Goal: Information Seeking & Learning: Check status

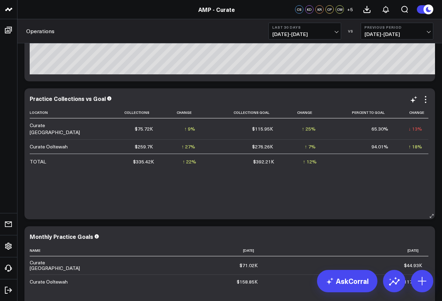
scroll to position [838, 0]
click at [273, 32] on span "[DATE] - [DATE]" at bounding box center [305, 34] width 65 height 6
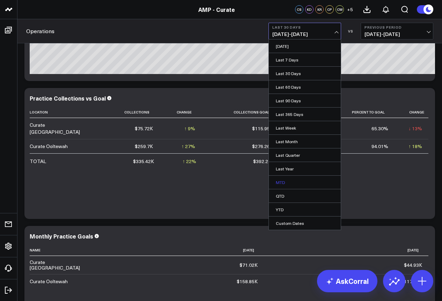
click at [281, 187] on link "MTD" at bounding box center [305, 182] width 72 height 13
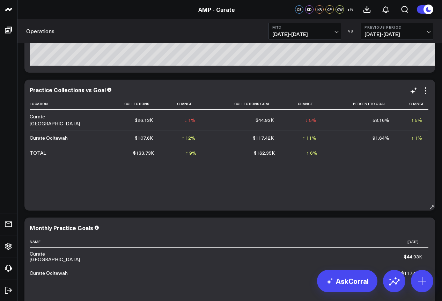
scroll to position [847, 0]
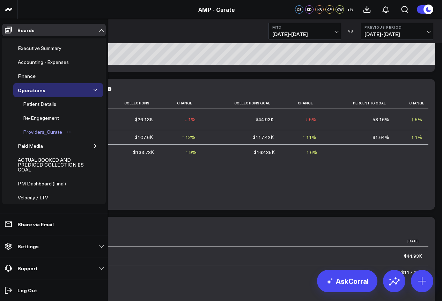
click at [51, 132] on div "Providers_Curate" at bounding box center [42, 132] width 43 height 8
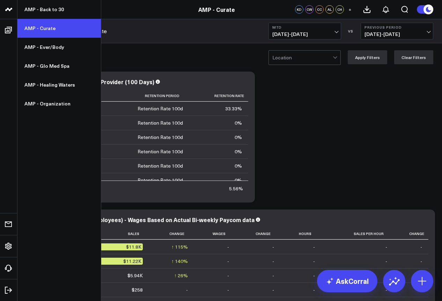
click at [35, 30] on link "AMP - Curate" at bounding box center [58, 28] width 83 height 19
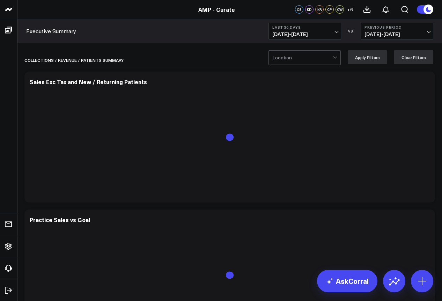
click at [289, 34] on span "[DATE] - [DATE]" at bounding box center [305, 34] width 65 height 6
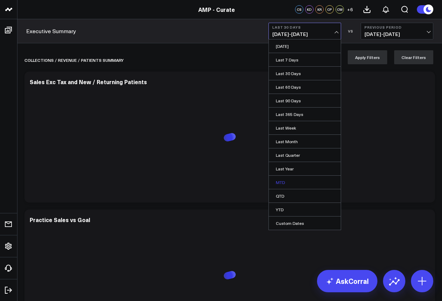
click at [278, 182] on link "MTD" at bounding box center [305, 182] width 72 height 13
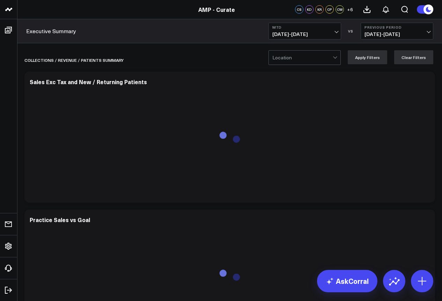
click at [285, 28] on b "MTD" at bounding box center [305, 27] width 65 height 4
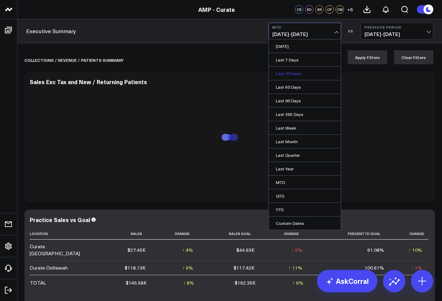
click at [285, 74] on link "Last 30 Days" at bounding box center [305, 73] width 72 height 13
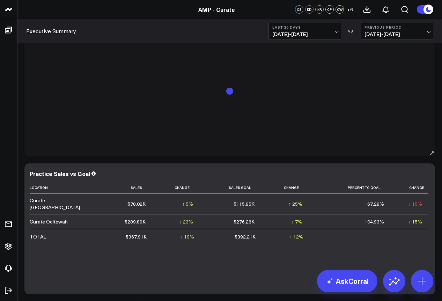
scroll to position [72, 0]
